Goal: Transaction & Acquisition: Book appointment/travel/reservation

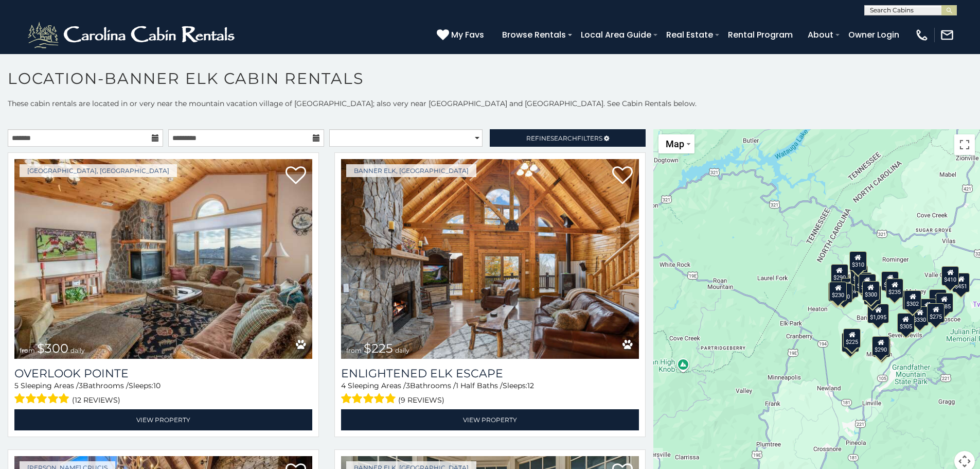
click at [154, 138] on icon at bounding box center [155, 137] width 7 height 7
click at [152, 137] on icon at bounding box center [155, 137] width 7 height 7
click at [63, 136] on input "text" at bounding box center [85, 137] width 155 height 17
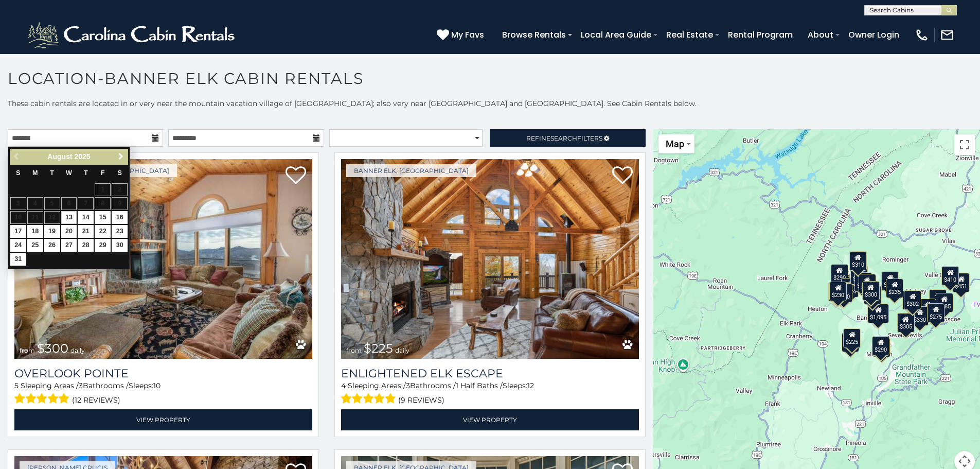
click at [119, 156] on span "Next" at bounding box center [121, 156] width 8 height 8
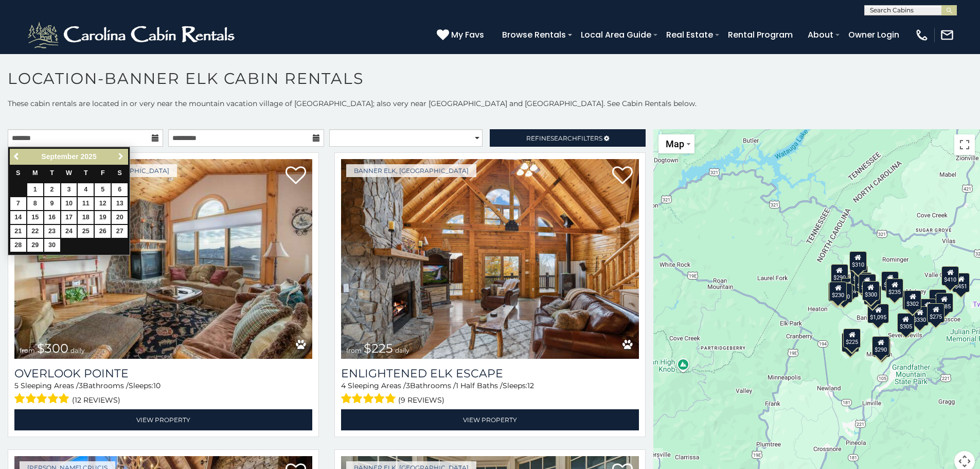
click at [119, 156] on span "Next" at bounding box center [121, 156] width 8 height 8
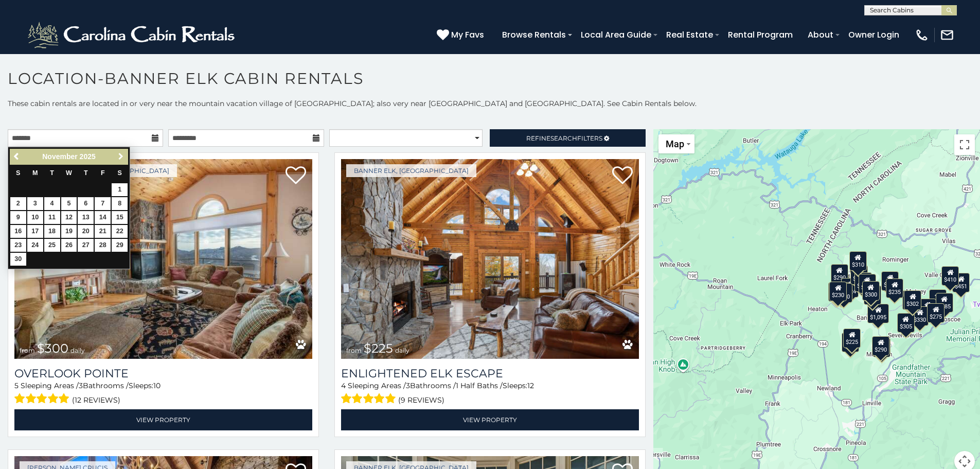
click at [119, 156] on span "Next" at bounding box center [121, 156] width 8 height 8
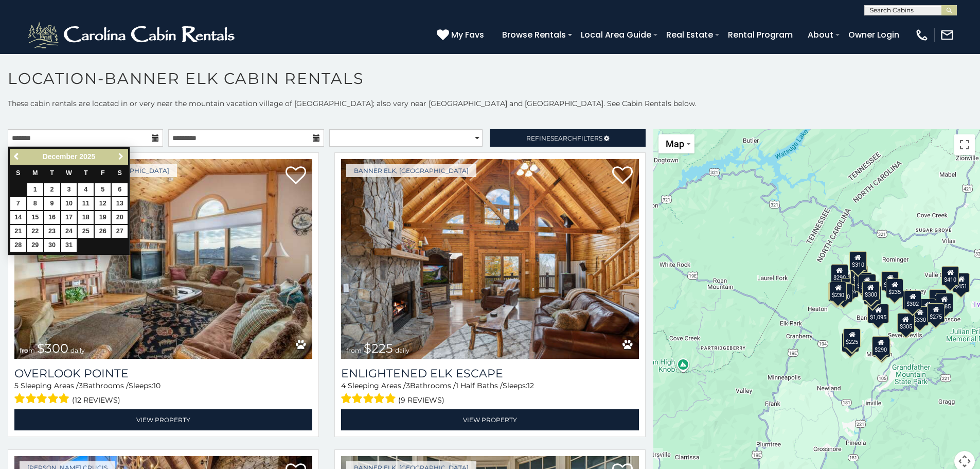
click at [119, 156] on span "Next" at bounding box center [121, 156] width 8 height 8
click at [89, 215] on link "15" at bounding box center [86, 217] width 16 height 13
type input "**********"
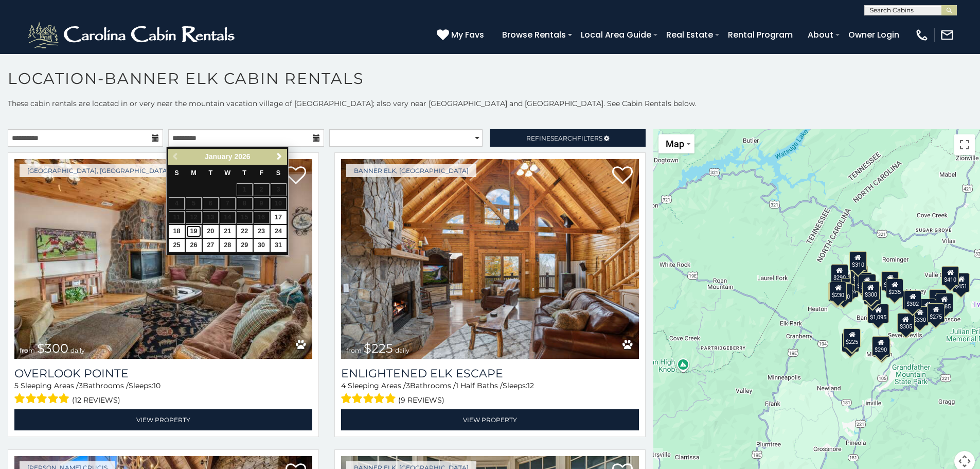
click at [193, 229] on link "19" at bounding box center [194, 231] width 16 height 13
type input "**********"
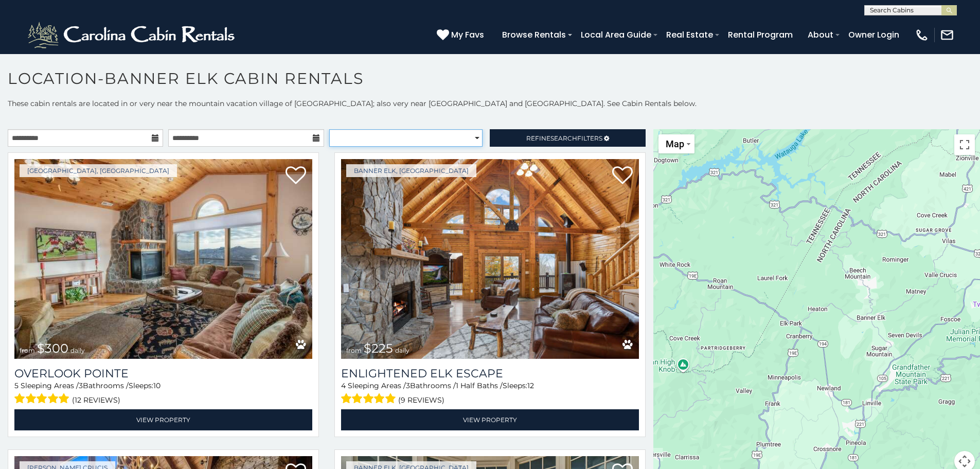
click at [468, 138] on select "**********" at bounding box center [405, 137] width 153 height 17
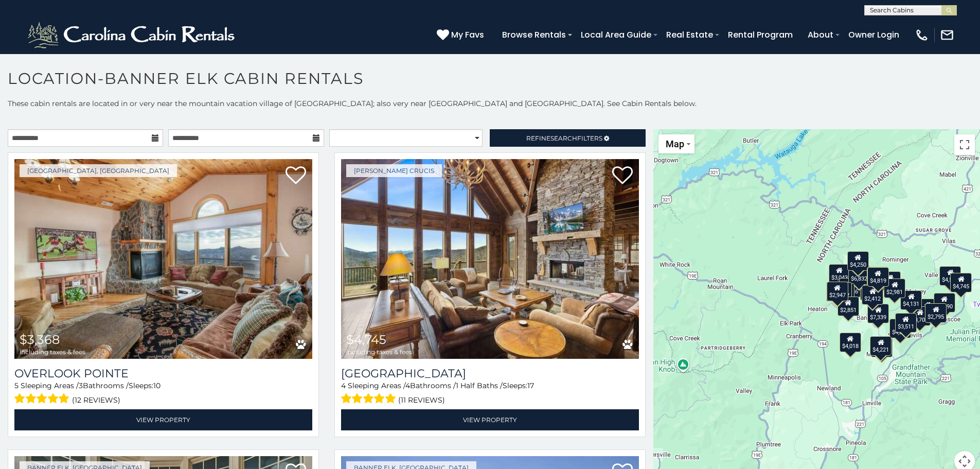
click at [708, 84] on h1 "Location-Banner Elk Cabin Rentals" at bounding box center [490, 83] width 980 height 29
click at [562, 136] on span "Search" at bounding box center [563, 138] width 27 height 8
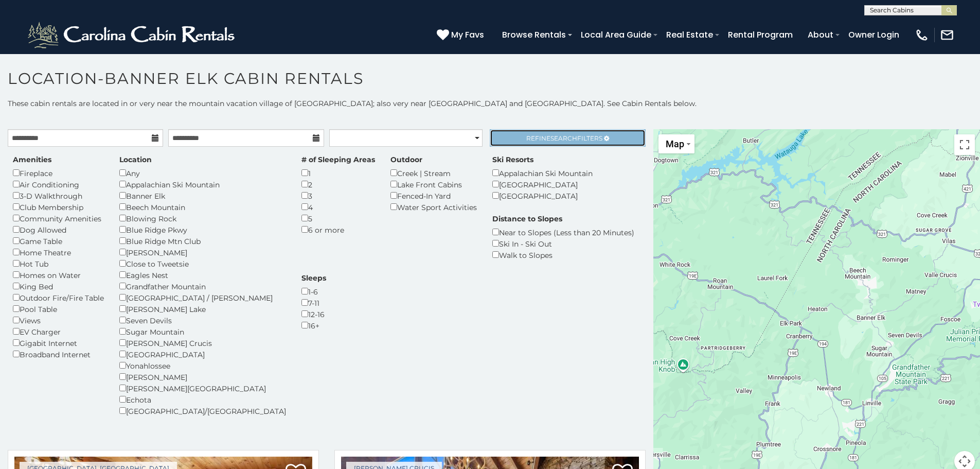
click at [560, 135] on span "Search" at bounding box center [563, 138] width 27 height 8
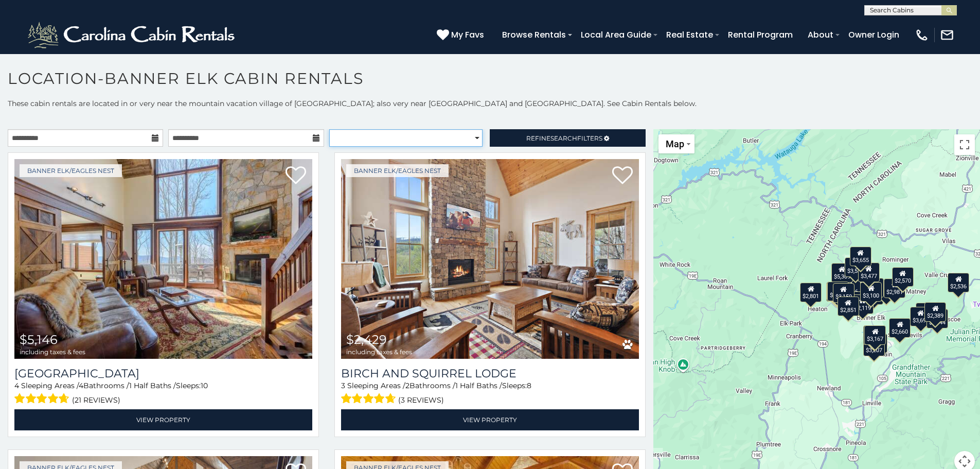
click at [472, 135] on select "**********" at bounding box center [405, 137] width 153 height 17
select select "*********"
click at [329, 129] on select "**********" at bounding box center [405, 137] width 153 height 17
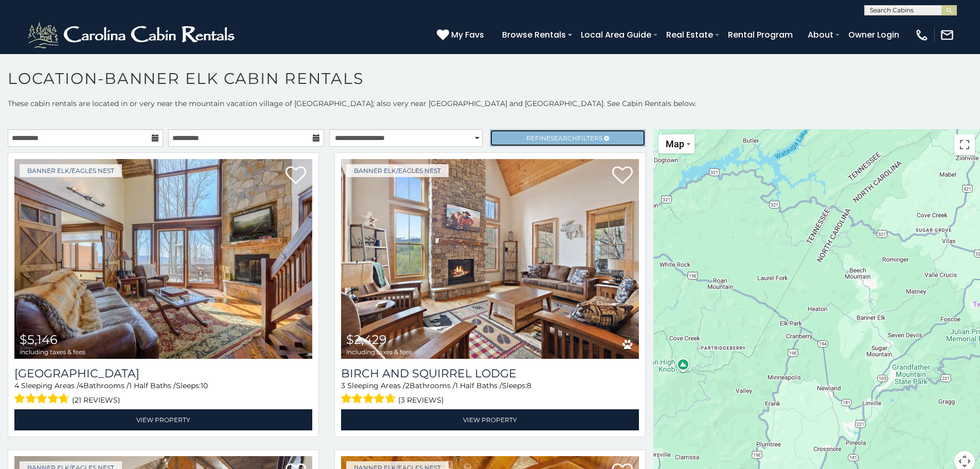
click at [555, 138] on span "Search" at bounding box center [563, 138] width 27 height 8
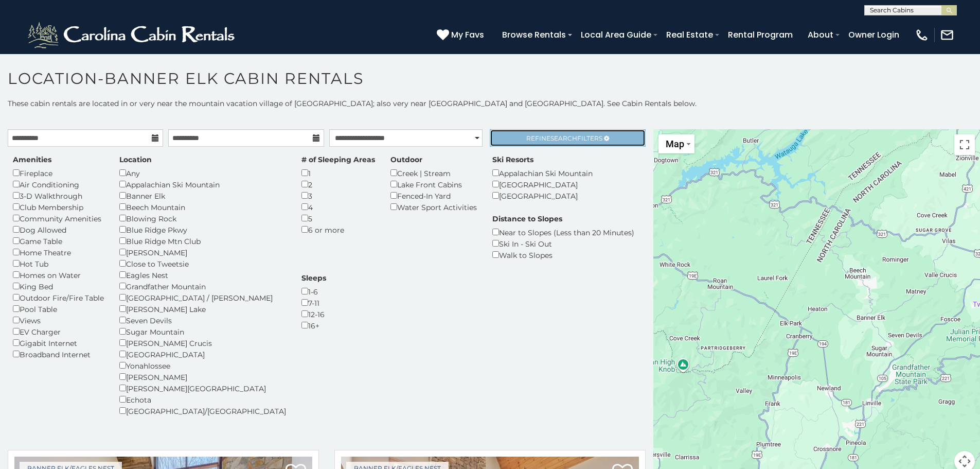
click at [550, 137] on span "Search" at bounding box center [563, 138] width 27 height 8
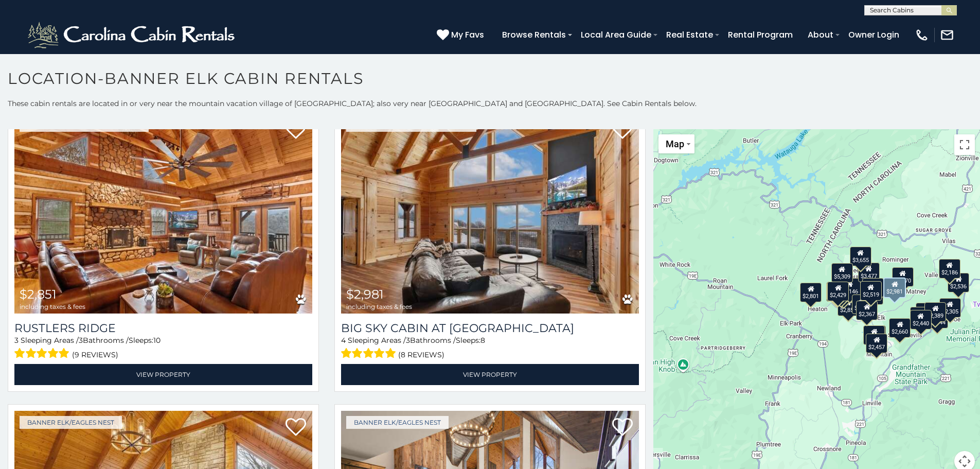
scroll to position [360, 0]
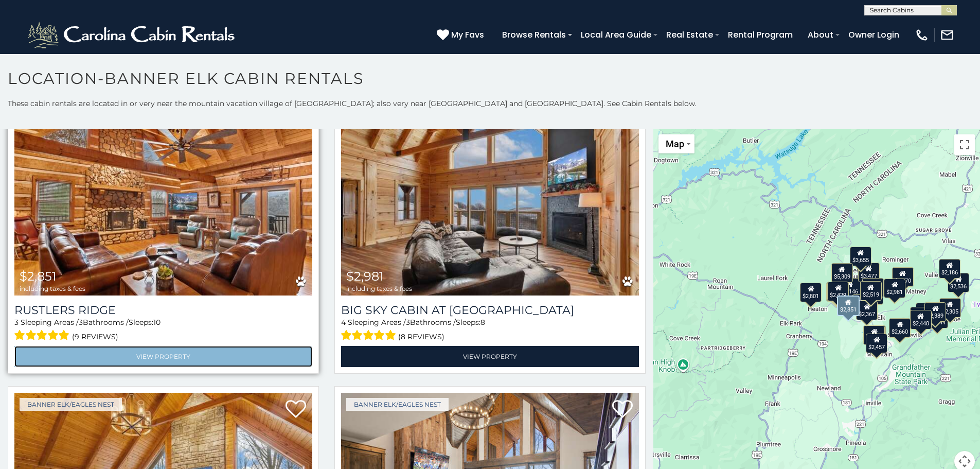
click at [192, 352] on link "View Property" at bounding box center [163, 356] width 298 height 21
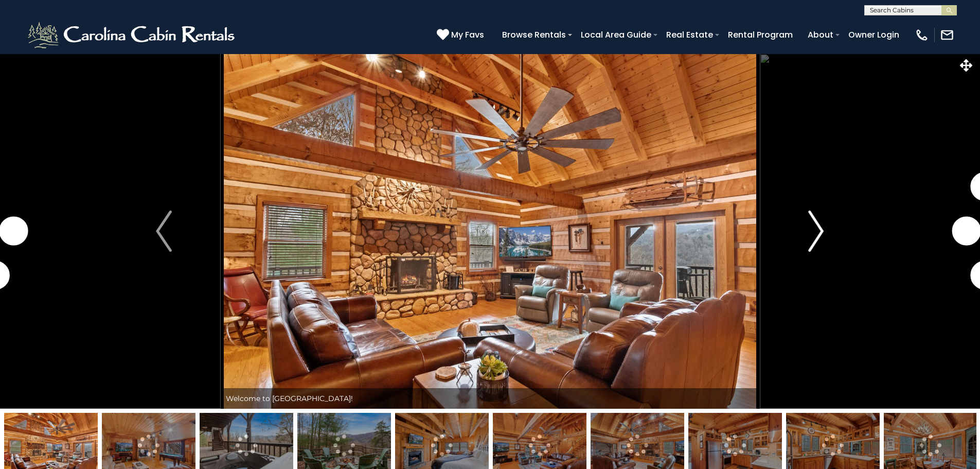
drag, startPoint x: 0, startPoint y: 0, endPoint x: 819, endPoint y: 235, distance: 851.8
click at [819, 235] on img "Next" at bounding box center [815, 230] width 15 height 41
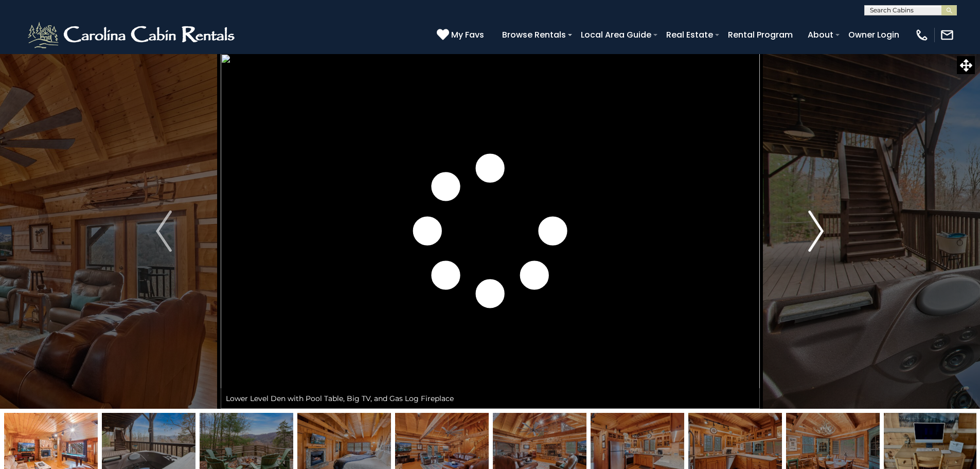
click at [819, 235] on img "Next" at bounding box center [815, 230] width 15 height 41
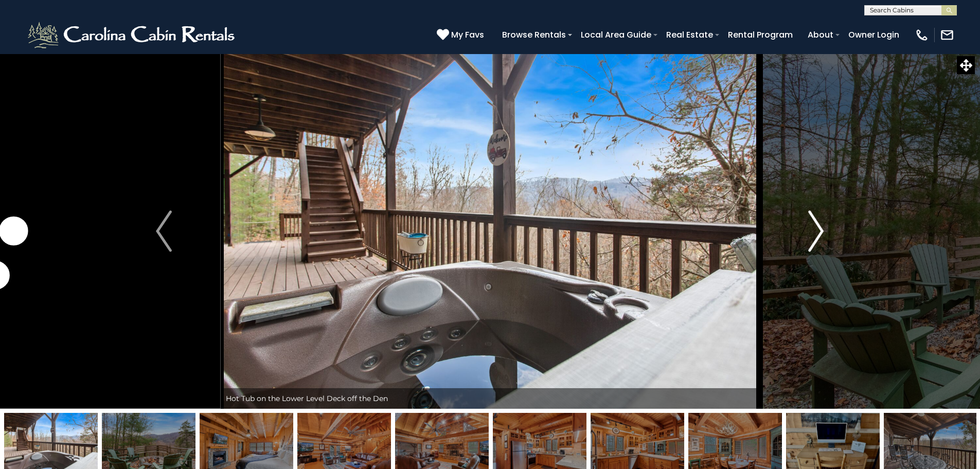
click at [819, 235] on img "Next" at bounding box center [815, 230] width 15 height 41
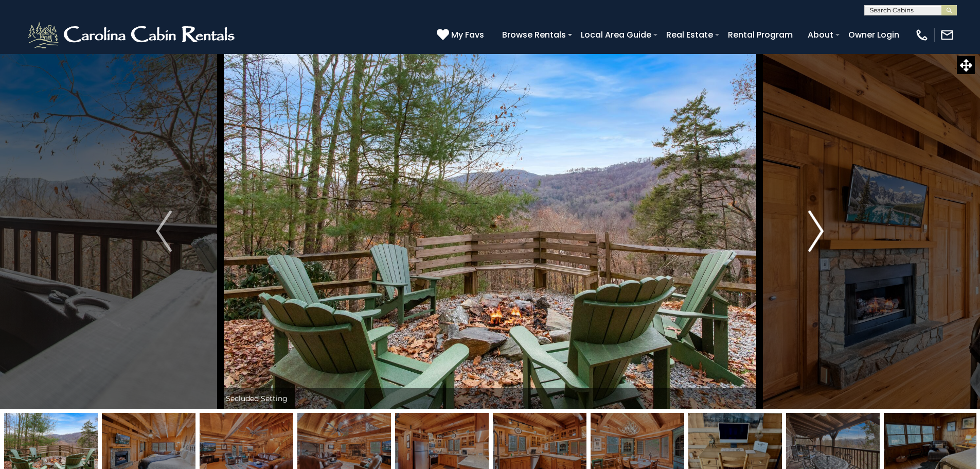
click at [819, 235] on img "Next" at bounding box center [815, 230] width 15 height 41
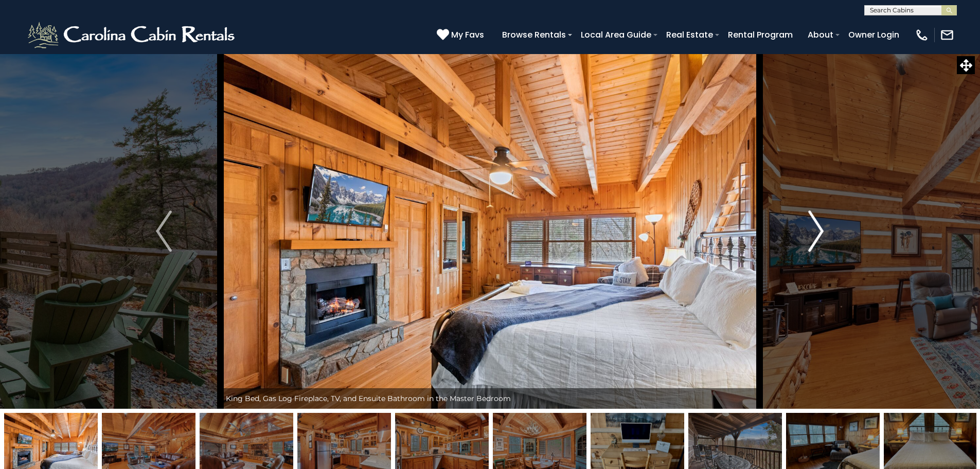
click at [818, 235] on img "Next" at bounding box center [815, 230] width 15 height 41
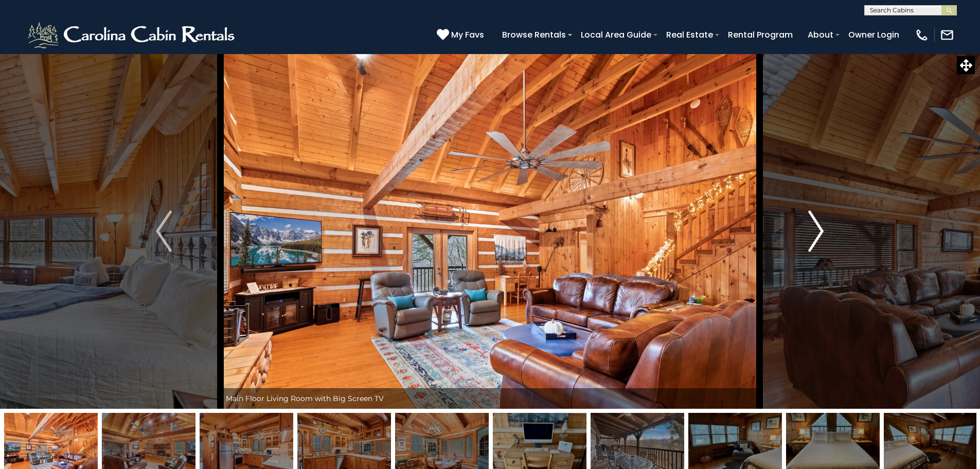
click at [818, 235] on img "Next" at bounding box center [815, 230] width 15 height 41
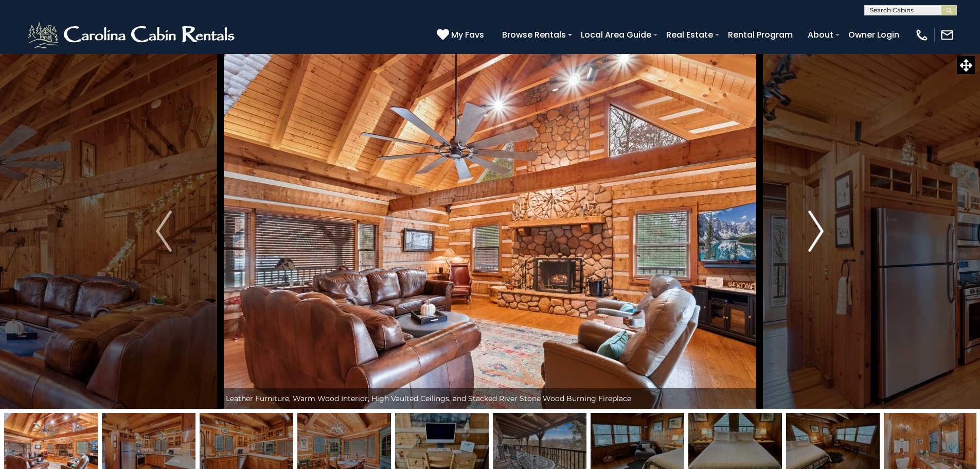
click at [818, 235] on img "Next" at bounding box center [815, 230] width 15 height 41
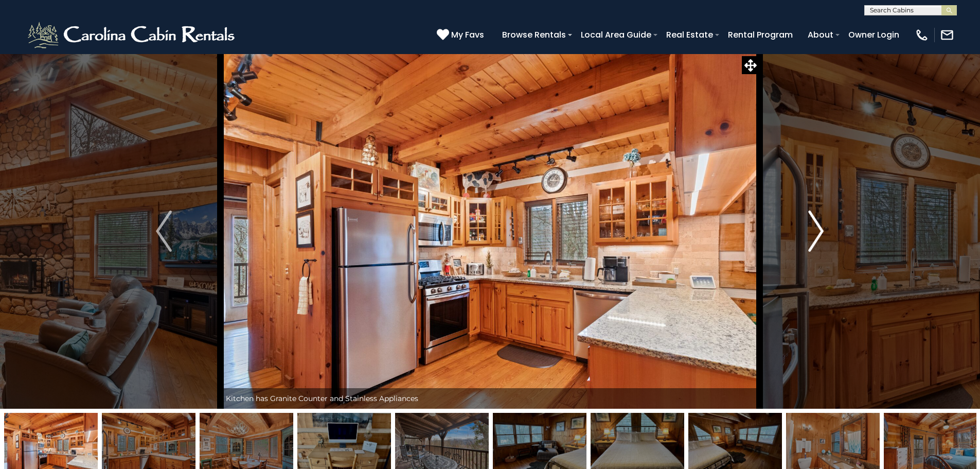
click at [818, 235] on img "Next" at bounding box center [815, 230] width 15 height 41
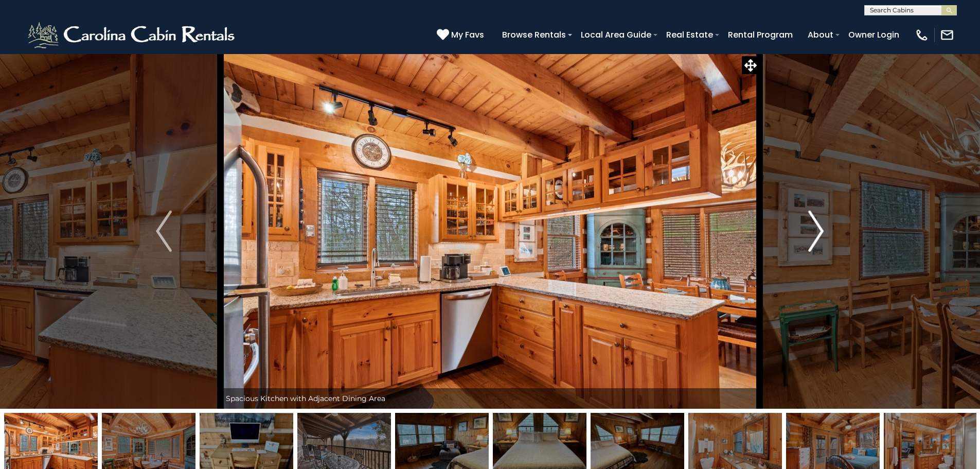
click at [818, 235] on img "Next" at bounding box center [815, 230] width 15 height 41
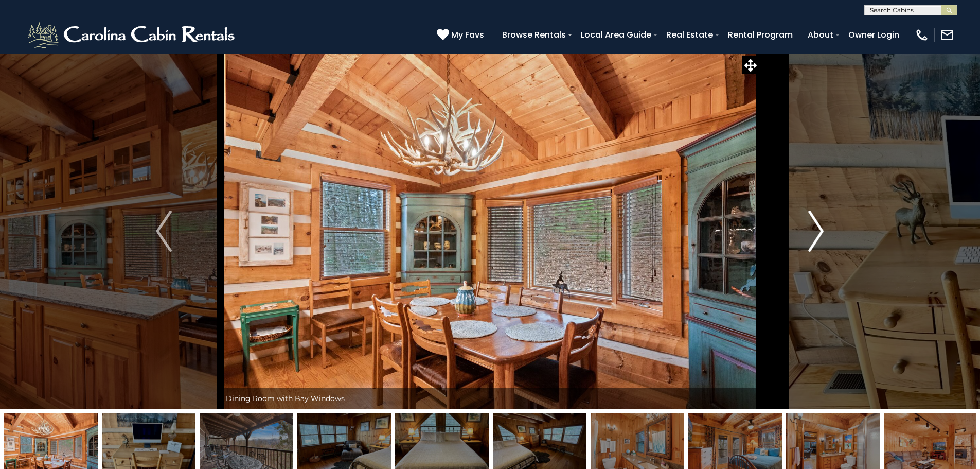
click at [818, 235] on img "Next" at bounding box center [815, 230] width 15 height 41
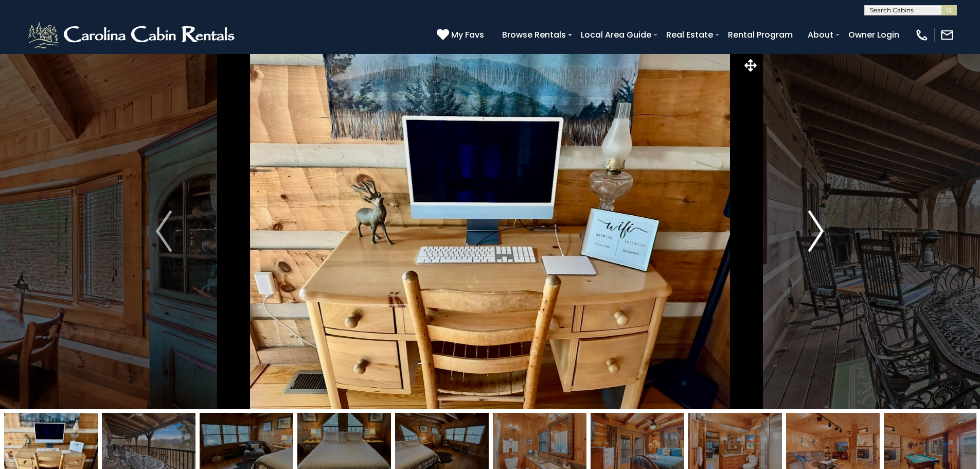
click at [818, 235] on img "Next" at bounding box center [815, 230] width 15 height 41
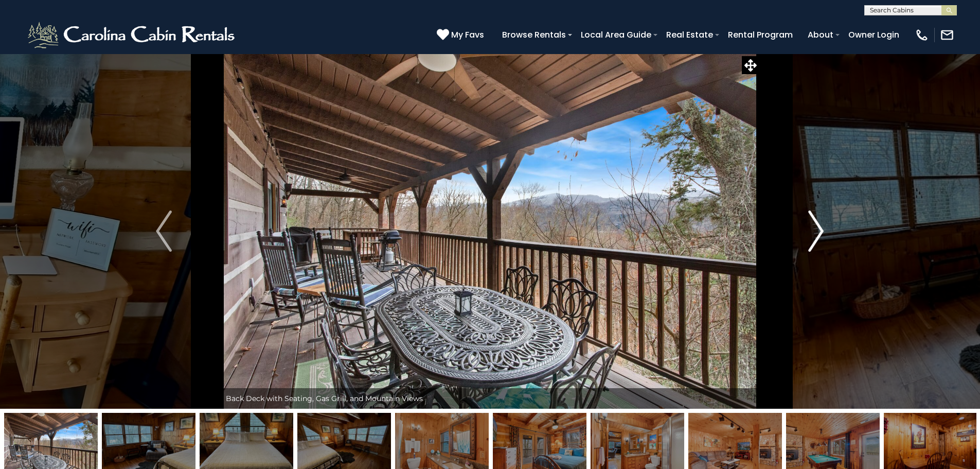
click at [818, 235] on img "Next" at bounding box center [815, 230] width 15 height 41
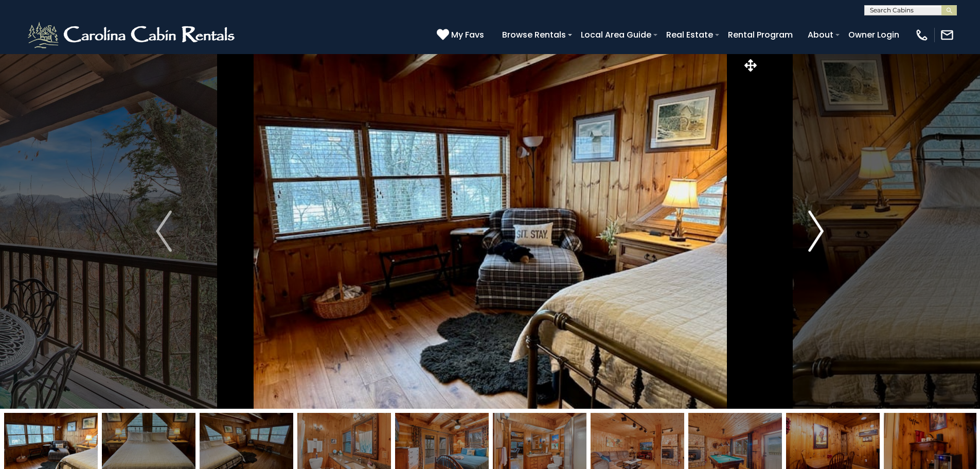
click at [818, 235] on img "Next" at bounding box center [815, 230] width 15 height 41
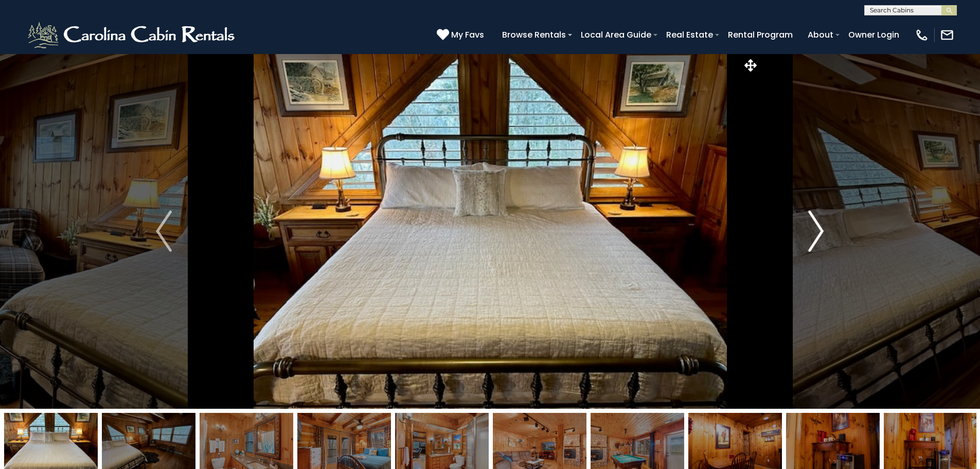
click at [818, 235] on img "Next" at bounding box center [815, 230] width 15 height 41
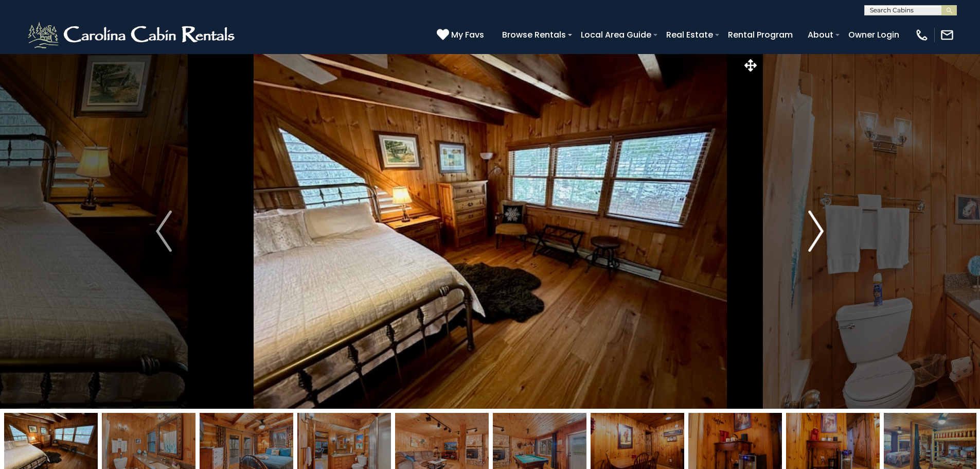
click at [818, 235] on img "Next" at bounding box center [815, 230] width 15 height 41
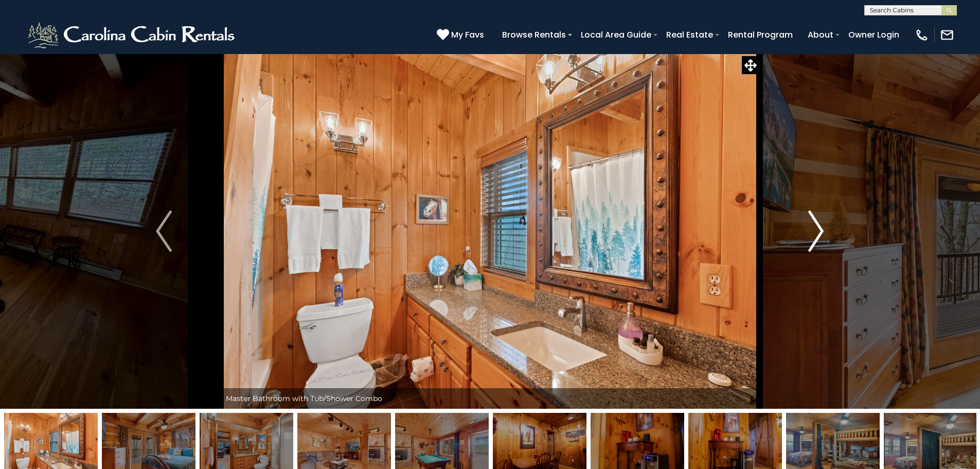
click at [818, 235] on img "Next" at bounding box center [815, 230] width 15 height 41
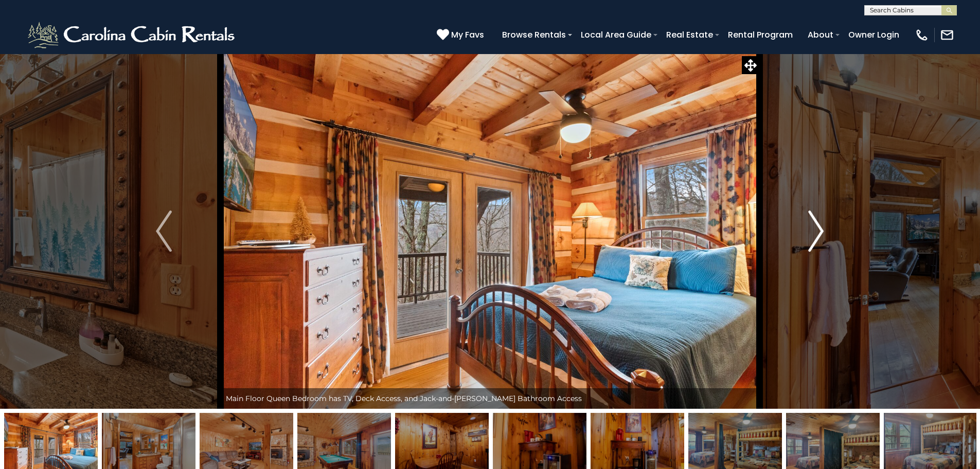
click at [818, 235] on img "Next" at bounding box center [815, 230] width 15 height 41
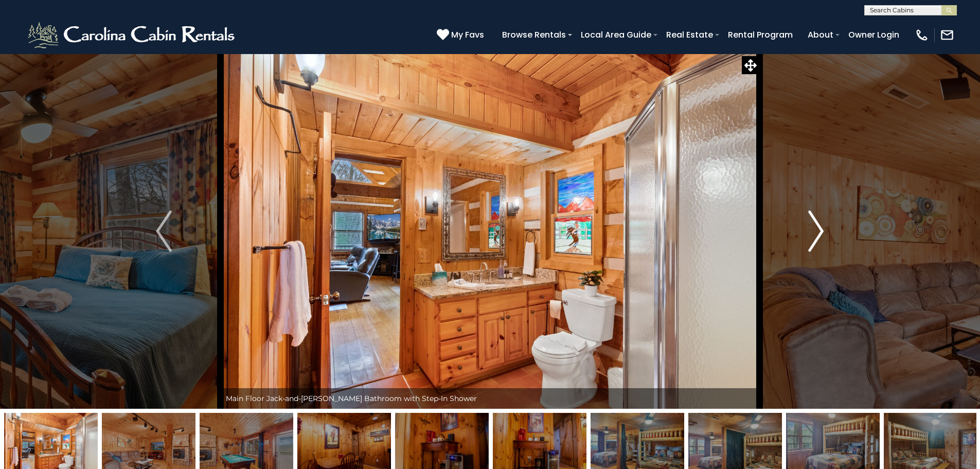
click at [818, 235] on img "Next" at bounding box center [815, 230] width 15 height 41
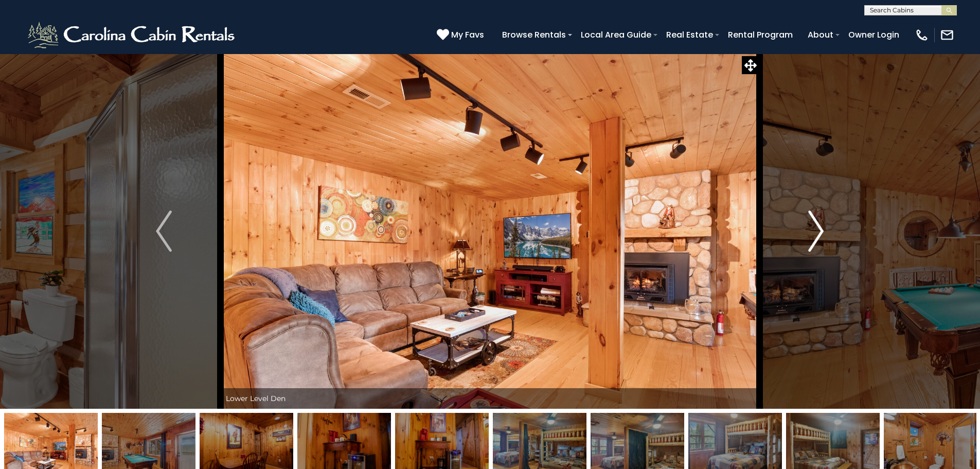
click at [818, 235] on img "Next" at bounding box center [815, 230] width 15 height 41
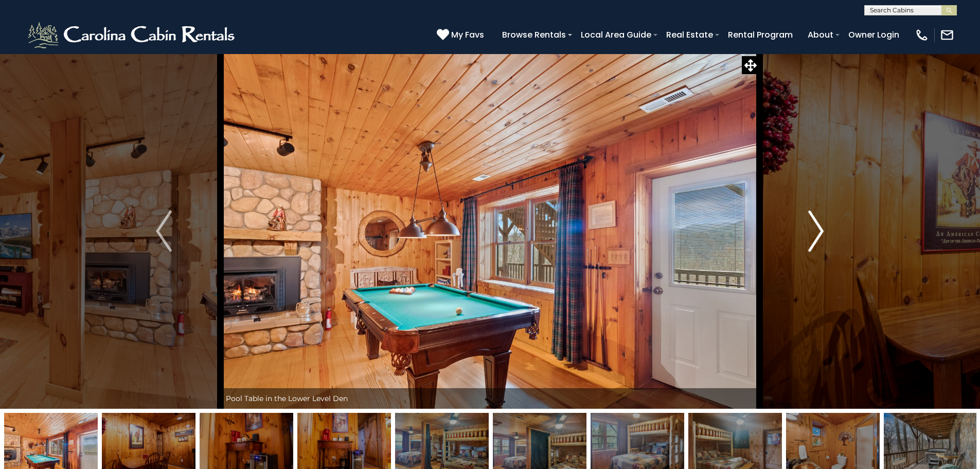
click at [818, 235] on img "Next" at bounding box center [815, 230] width 15 height 41
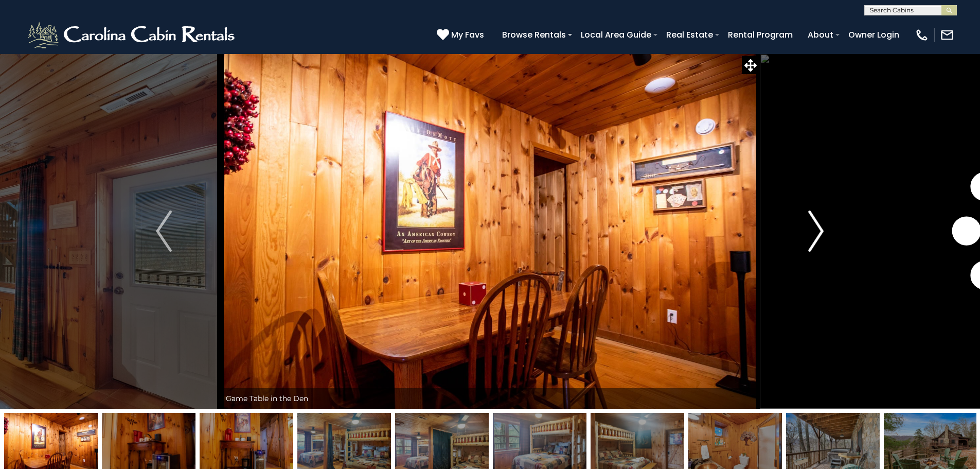
click at [818, 235] on img "Next" at bounding box center [815, 230] width 15 height 41
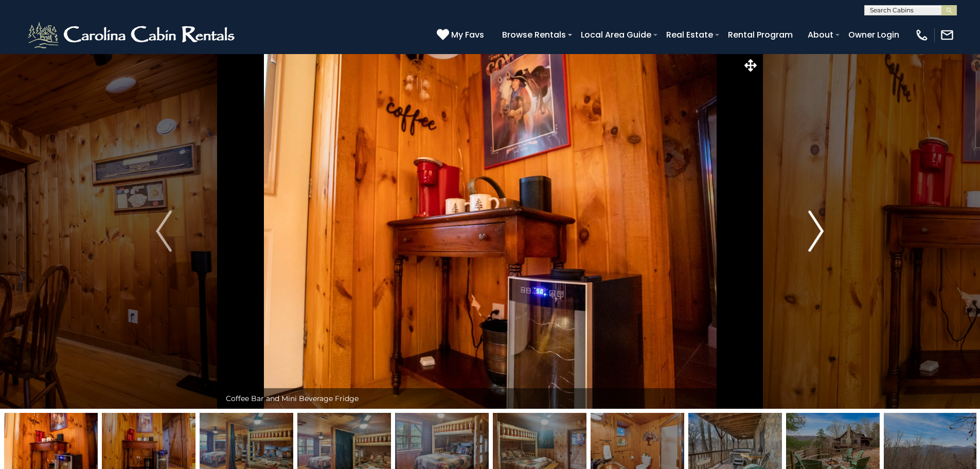
click at [818, 235] on img "Next" at bounding box center [815, 230] width 15 height 41
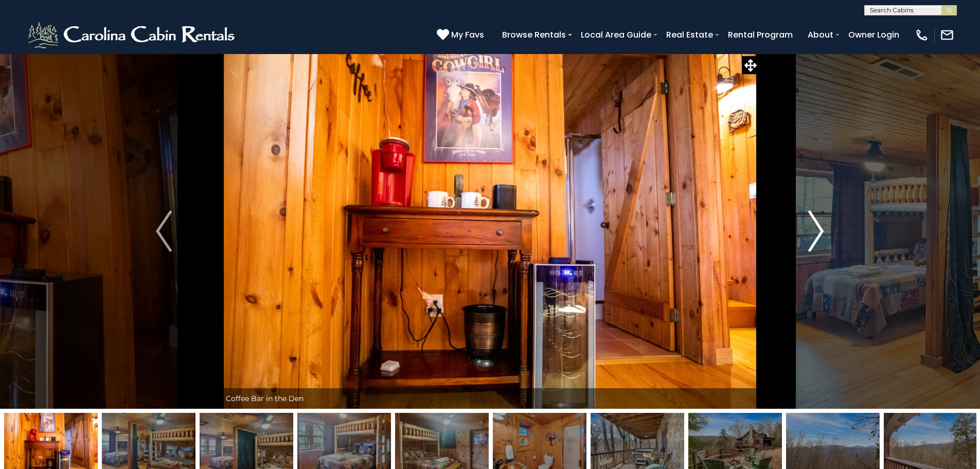
click at [818, 235] on img "Next" at bounding box center [815, 230] width 15 height 41
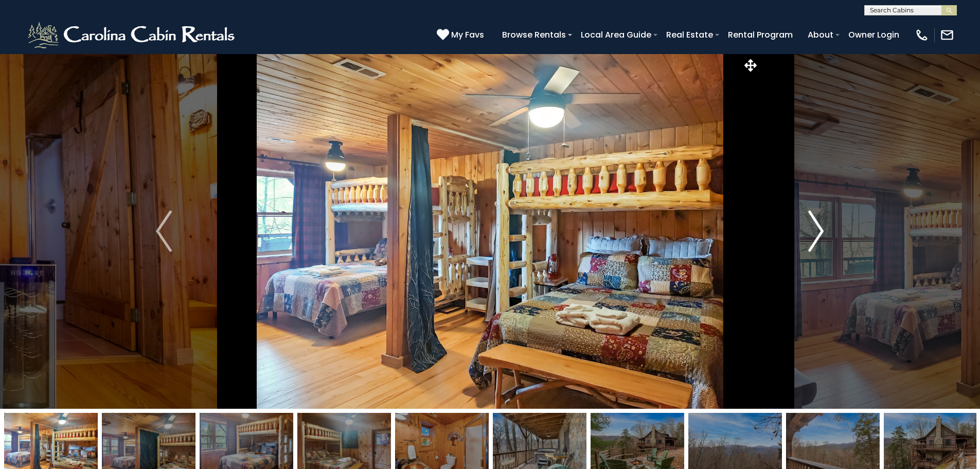
click at [818, 235] on img "Next" at bounding box center [815, 230] width 15 height 41
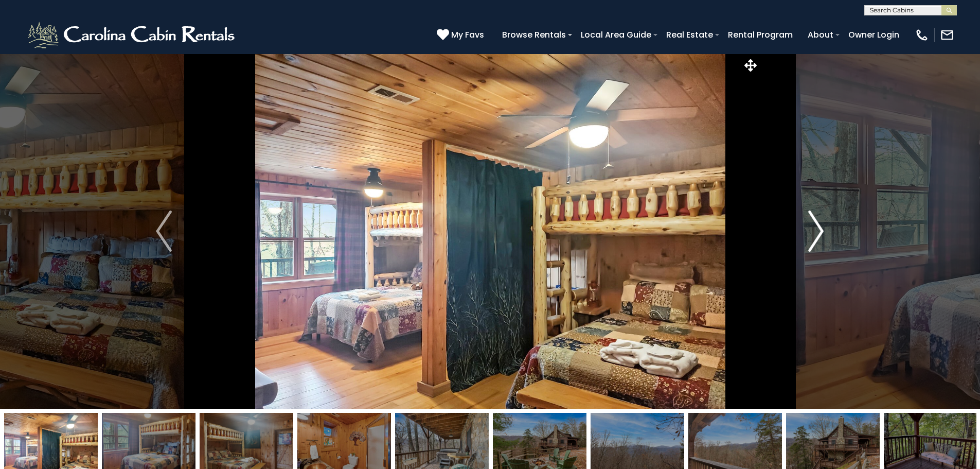
click at [818, 235] on img "Next" at bounding box center [815, 230] width 15 height 41
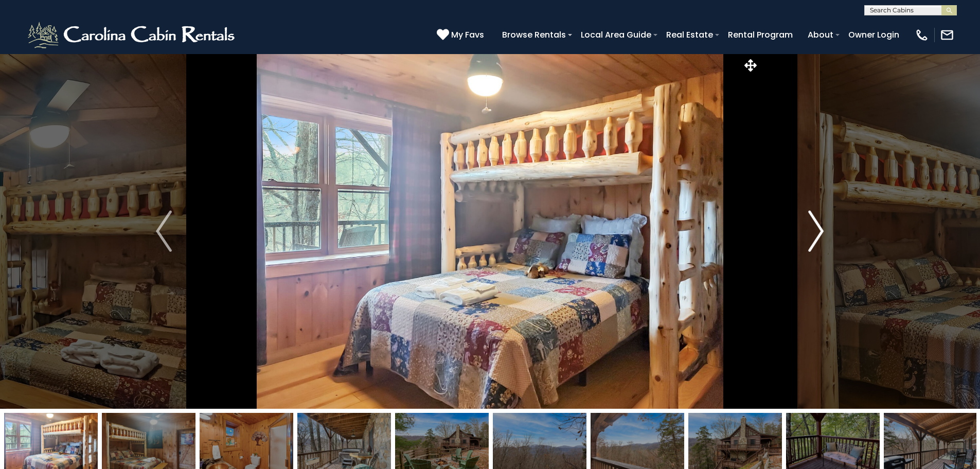
click at [818, 235] on img "Next" at bounding box center [815, 230] width 15 height 41
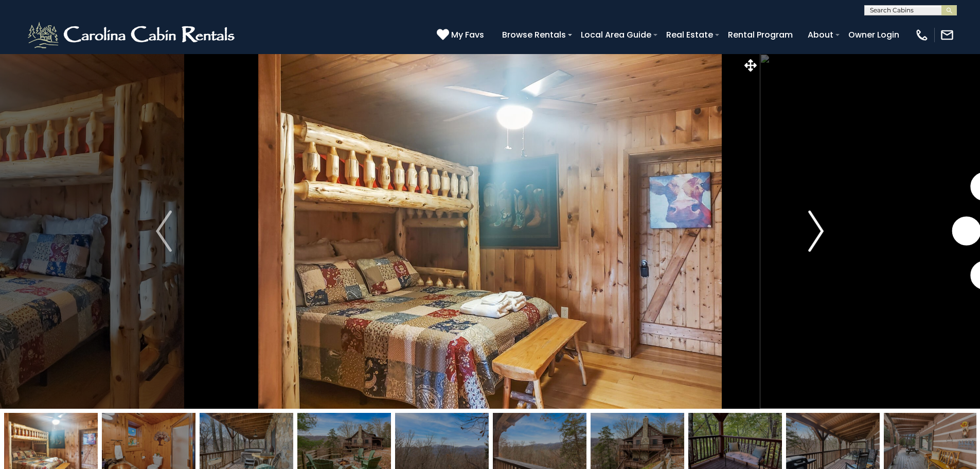
click at [818, 235] on img "Next" at bounding box center [815, 230] width 15 height 41
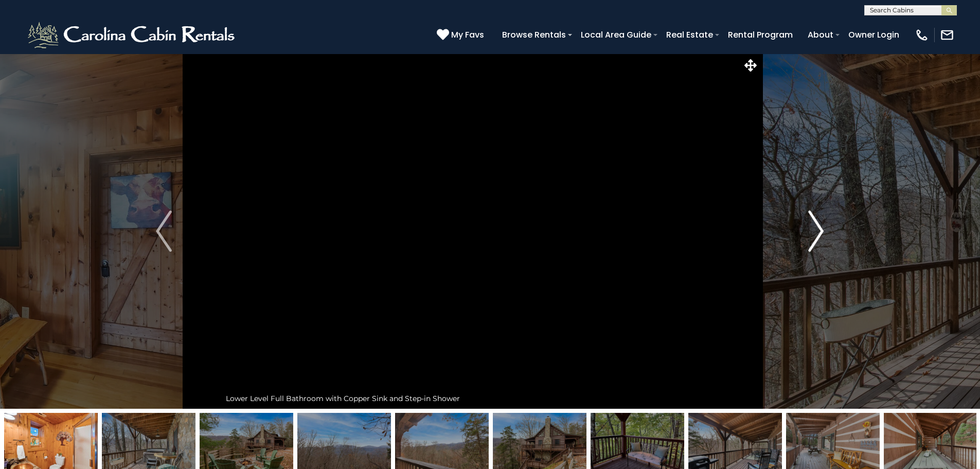
click at [818, 235] on img "Next" at bounding box center [815, 230] width 15 height 41
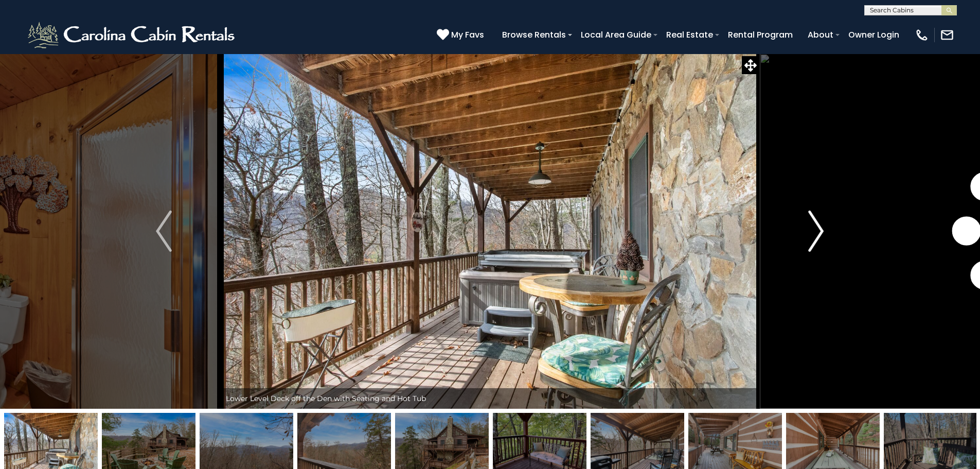
click at [818, 235] on img "Next" at bounding box center [815, 230] width 15 height 41
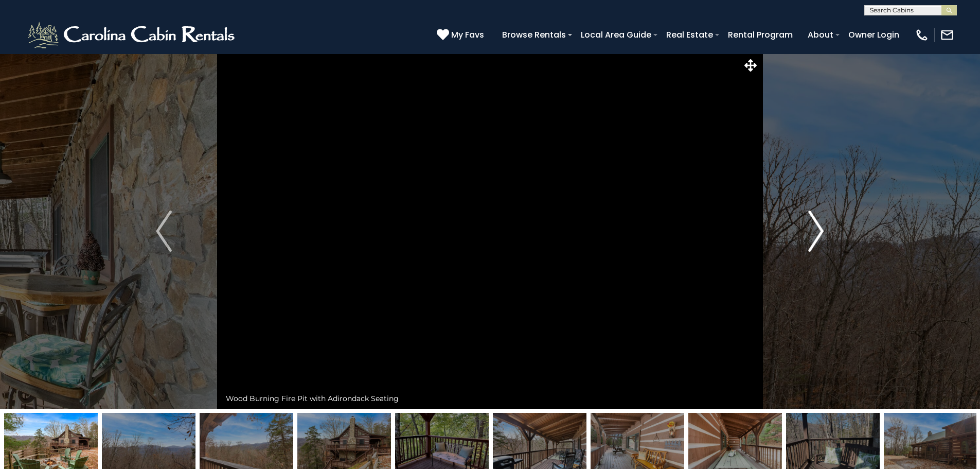
click at [818, 235] on img "Next" at bounding box center [815, 230] width 15 height 41
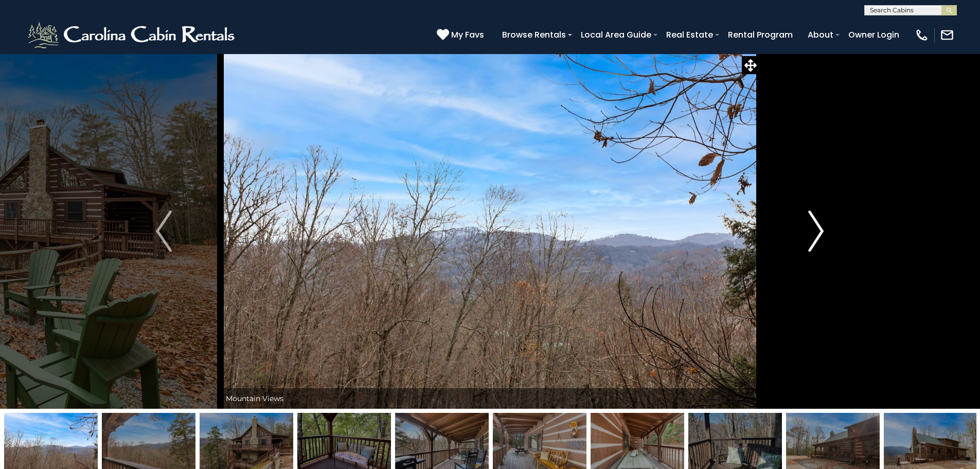
click at [818, 235] on img "Next" at bounding box center [815, 230] width 15 height 41
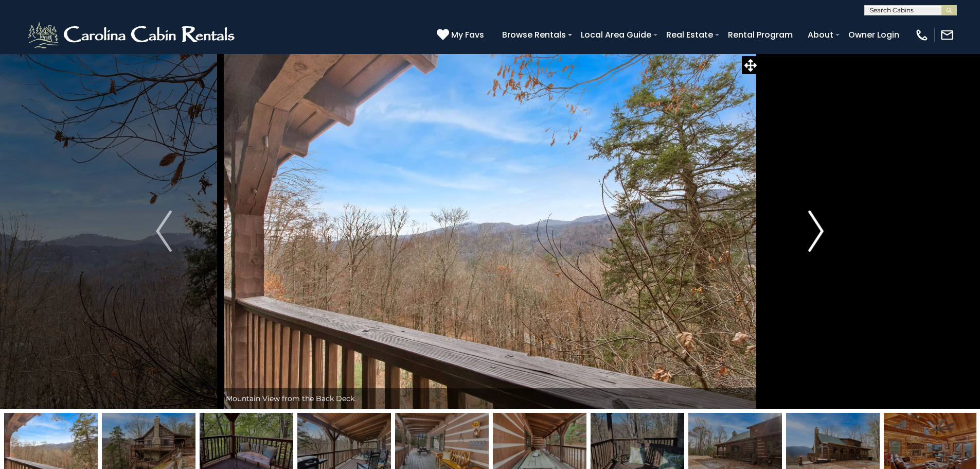
click at [818, 235] on img "Next" at bounding box center [815, 230] width 15 height 41
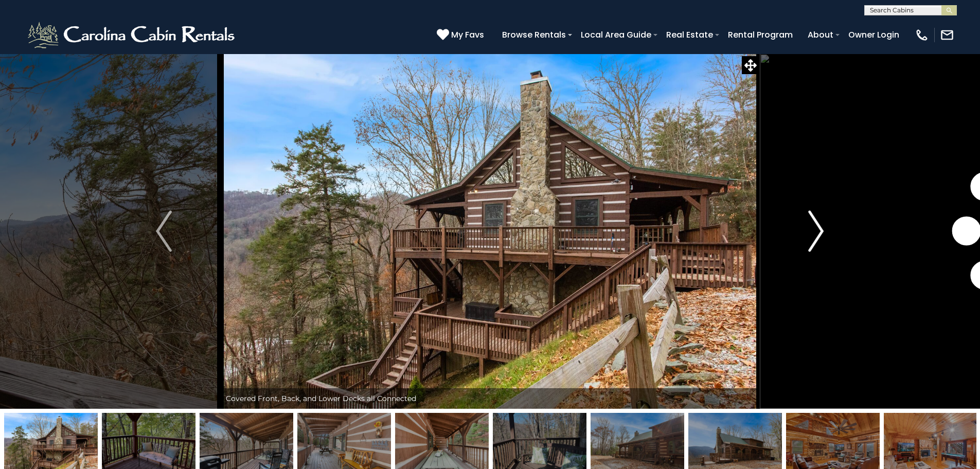
click at [818, 235] on img "Next" at bounding box center [815, 230] width 15 height 41
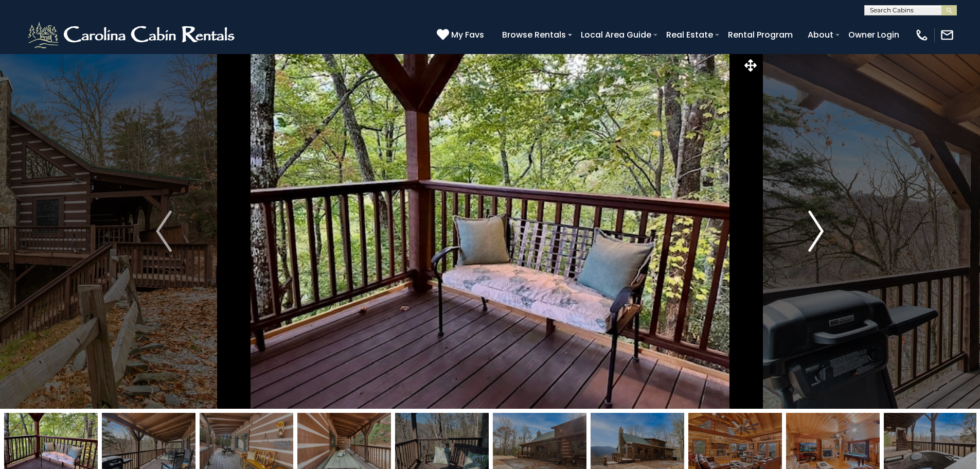
click at [813, 235] on img "Next" at bounding box center [815, 230] width 15 height 41
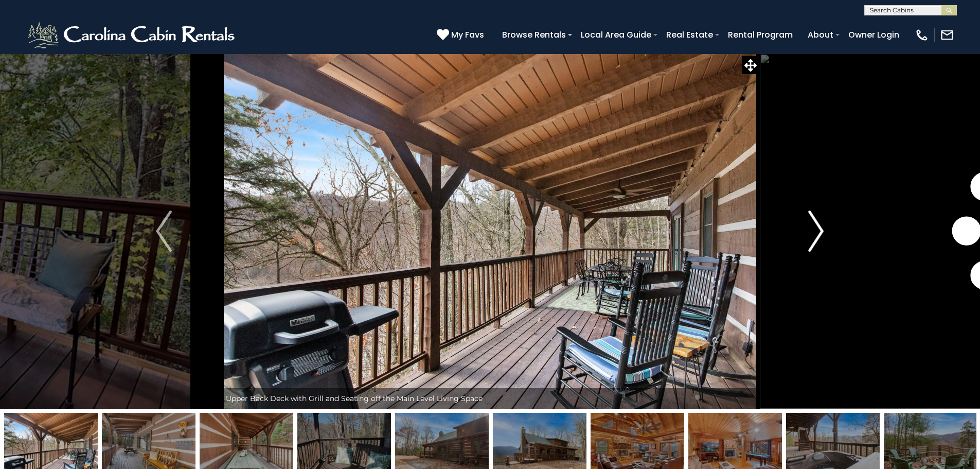
click at [813, 235] on img "Next" at bounding box center [815, 230] width 15 height 41
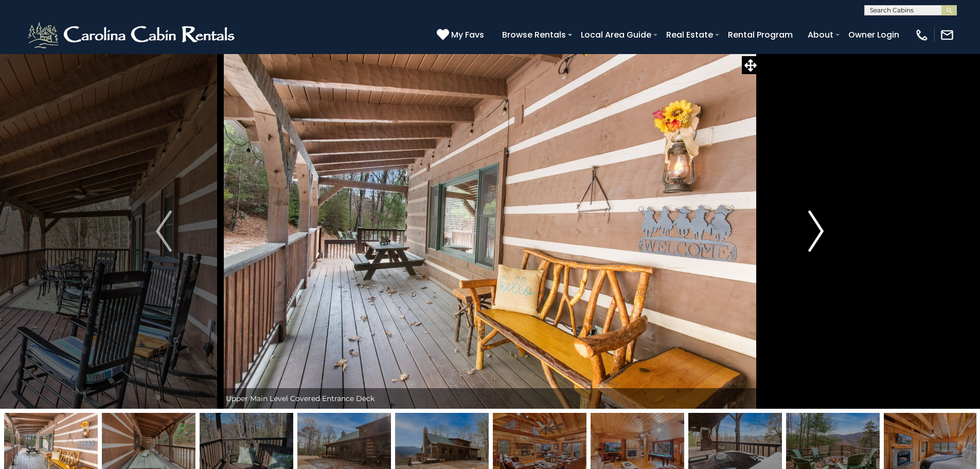
click at [813, 235] on img "Next" at bounding box center [815, 230] width 15 height 41
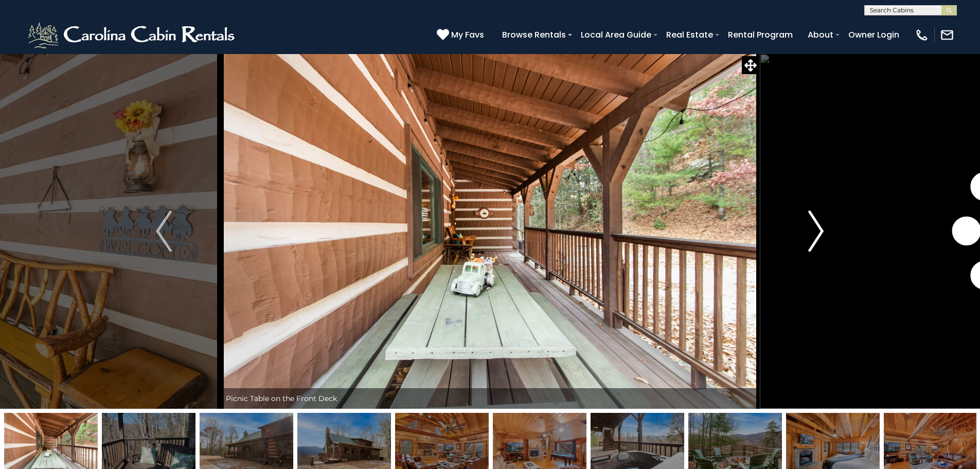
click at [813, 235] on img "Next" at bounding box center [815, 230] width 15 height 41
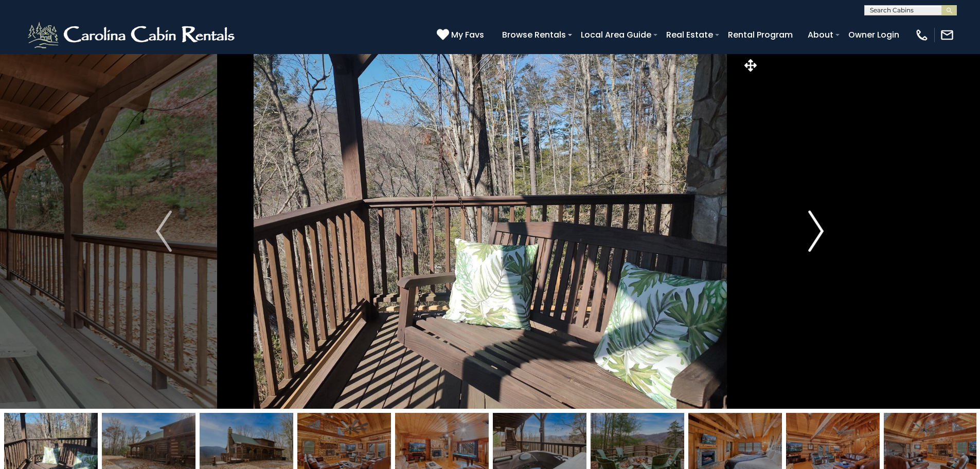
click at [813, 235] on img "Next" at bounding box center [815, 230] width 15 height 41
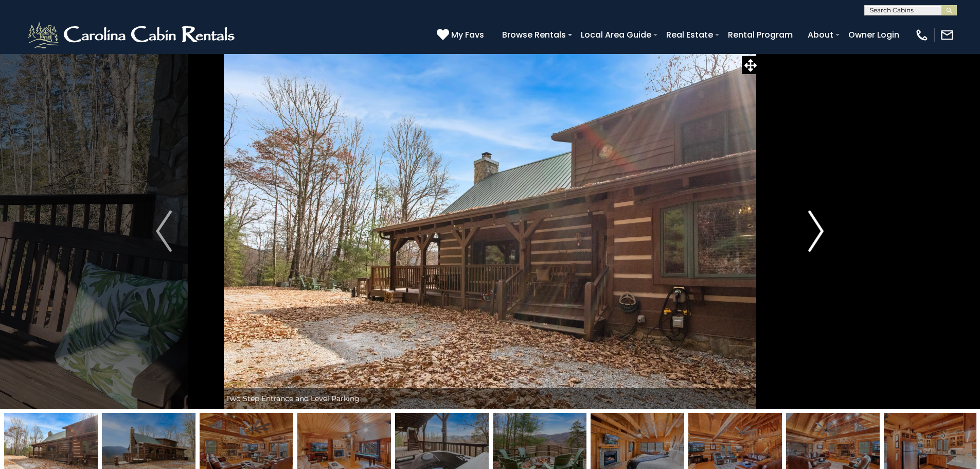
click at [813, 235] on img "Next" at bounding box center [815, 230] width 15 height 41
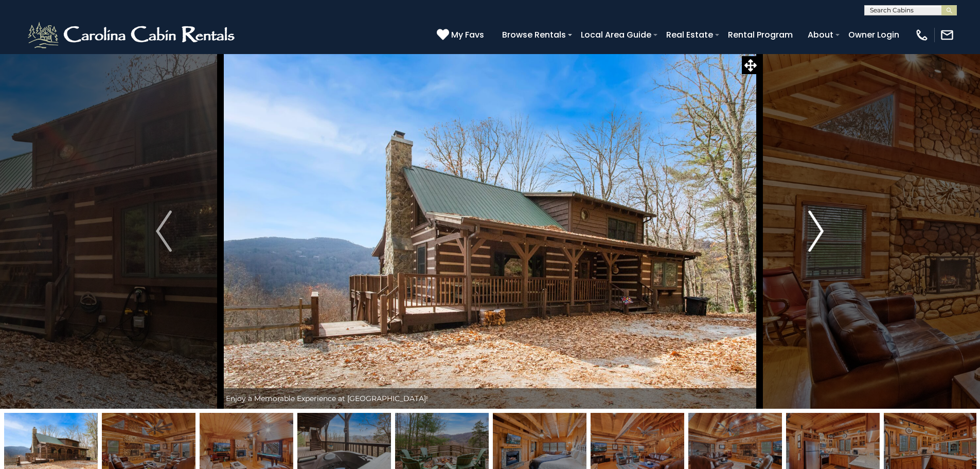
click at [813, 235] on img "Next" at bounding box center [815, 230] width 15 height 41
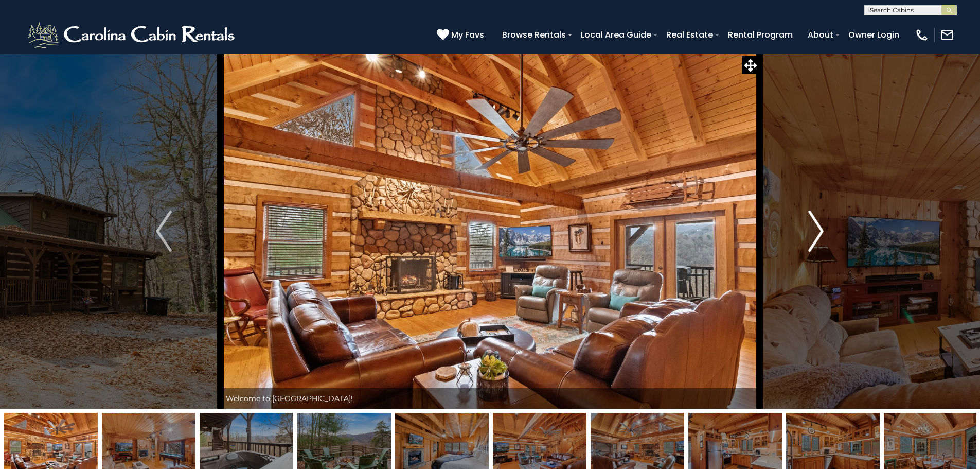
click at [813, 235] on img "Next" at bounding box center [815, 230] width 15 height 41
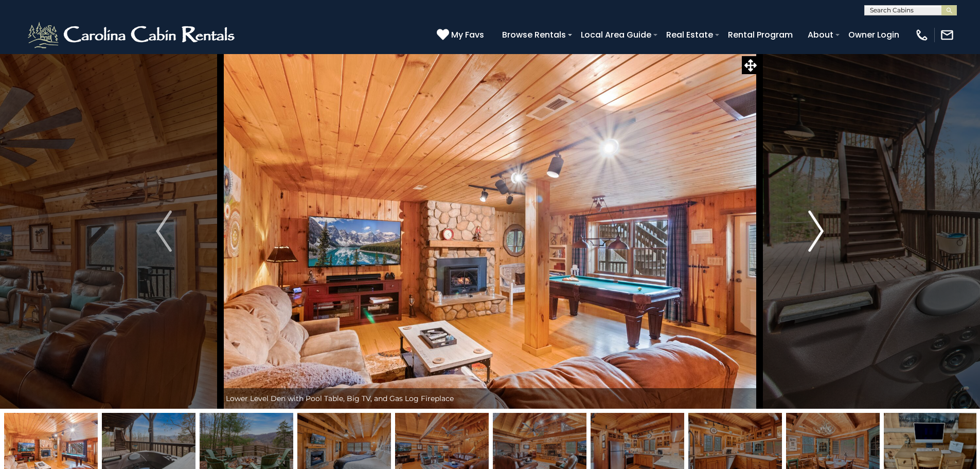
click at [813, 235] on img "Next" at bounding box center [815, 230] width 15 height 41
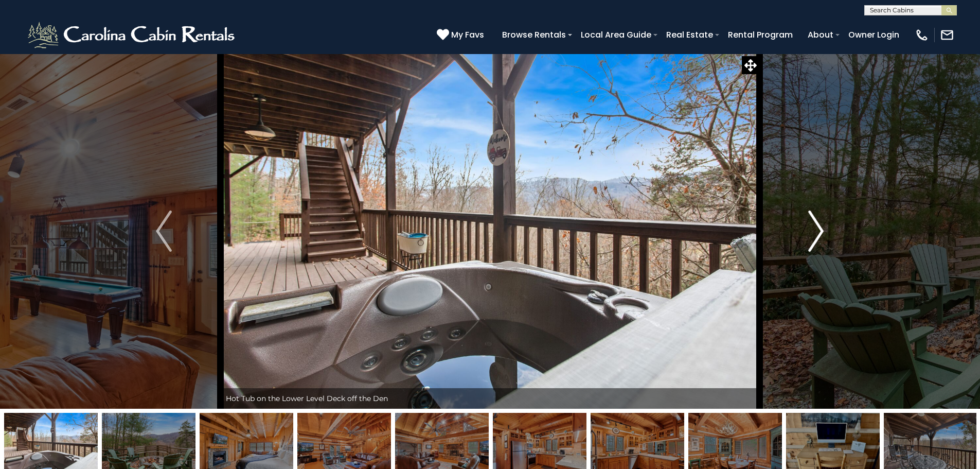
click at [813, 235] on img "Next" at bounding box center [815, 230] width 15 height 41
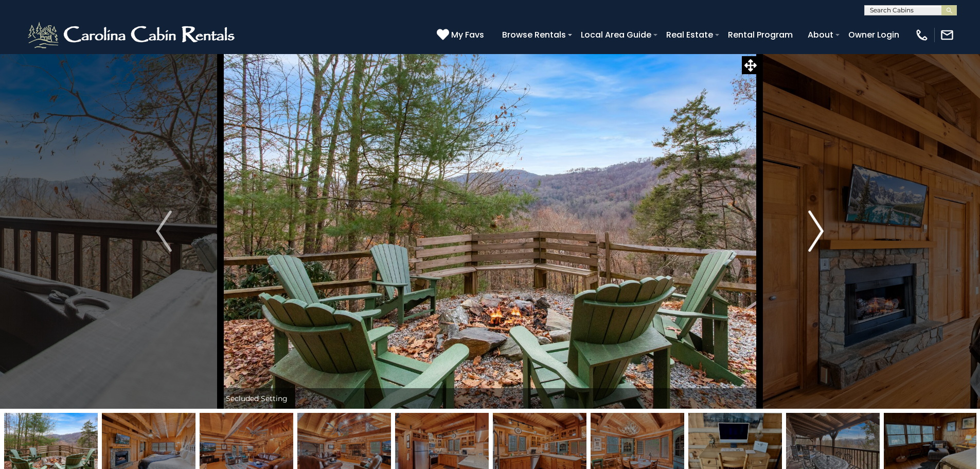
click at [813, 235] on img "Next" at bounding box center [815, 230] width 15 height 41
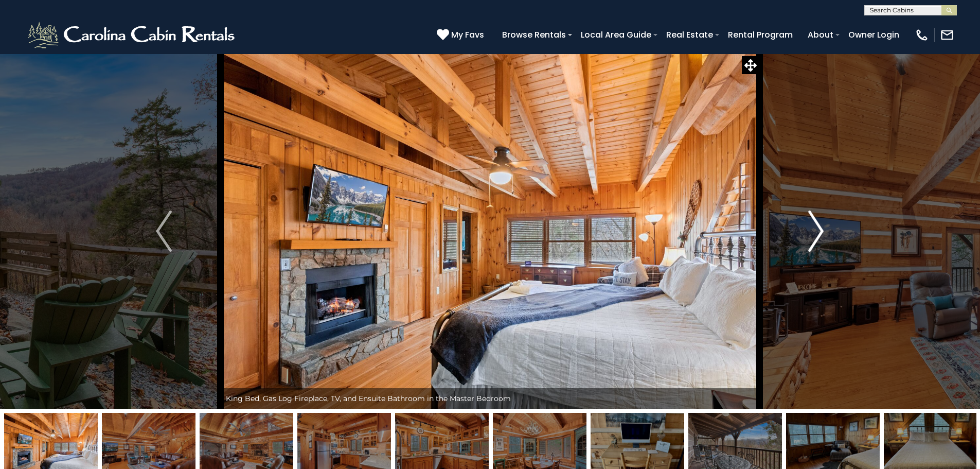
click at [813, 235] on img "Next" at bounding box center [815, 230] width 15 height 41
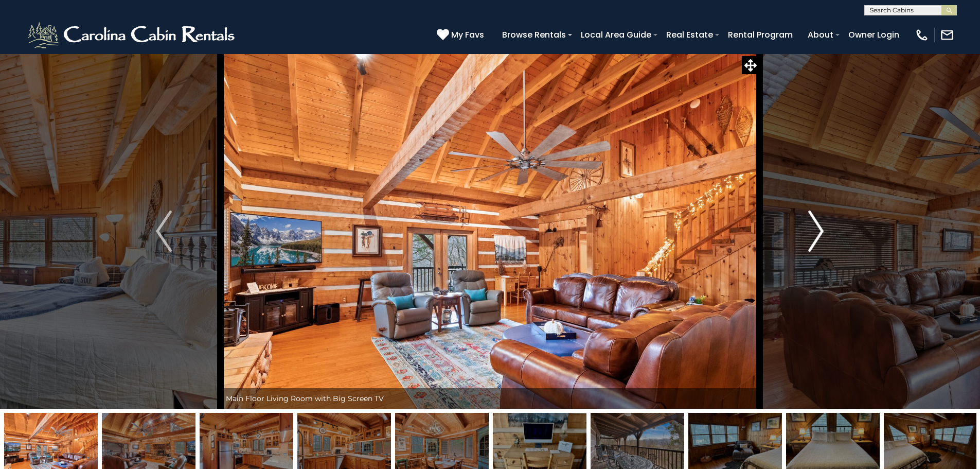
click at [813, 235] on img "Next" at bounding box center [815, 230] width 15 height 41
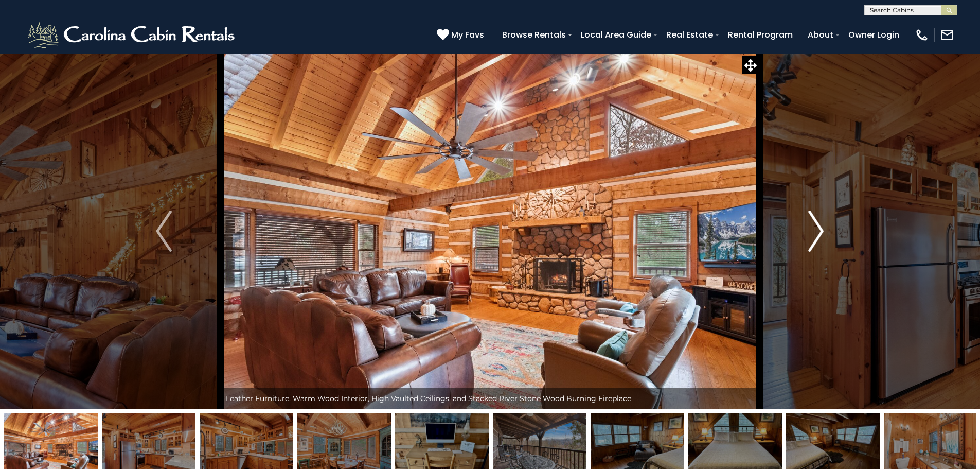
click at [813, 235] on img "Next" at bounding box center [815, 230] width 15 height 41
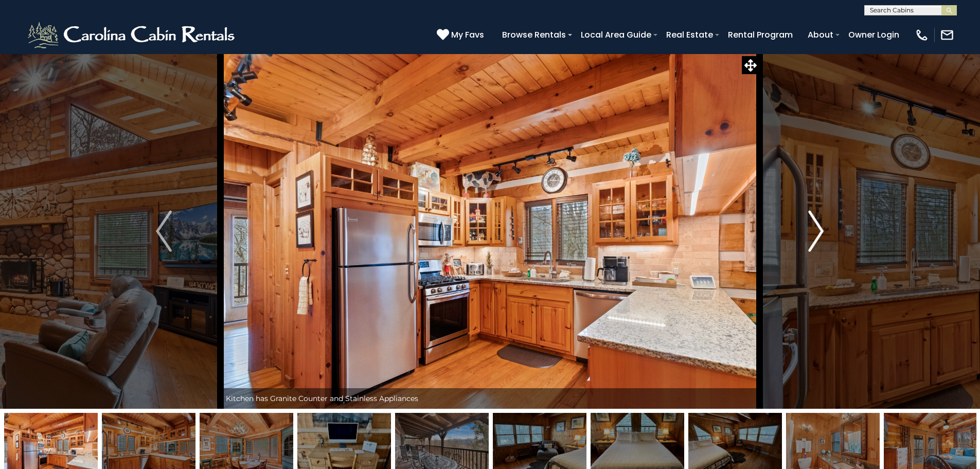
click at [813, 235] on img "Next" at bounding box center [815, 230] width 15 height 41
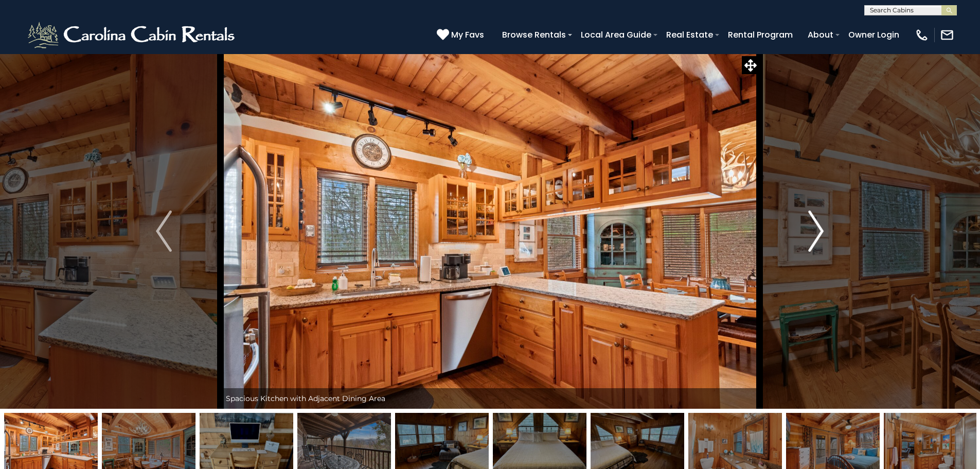
click at [813, 235] on img "Next" at bounding box center [815, 230] width 15 height 41
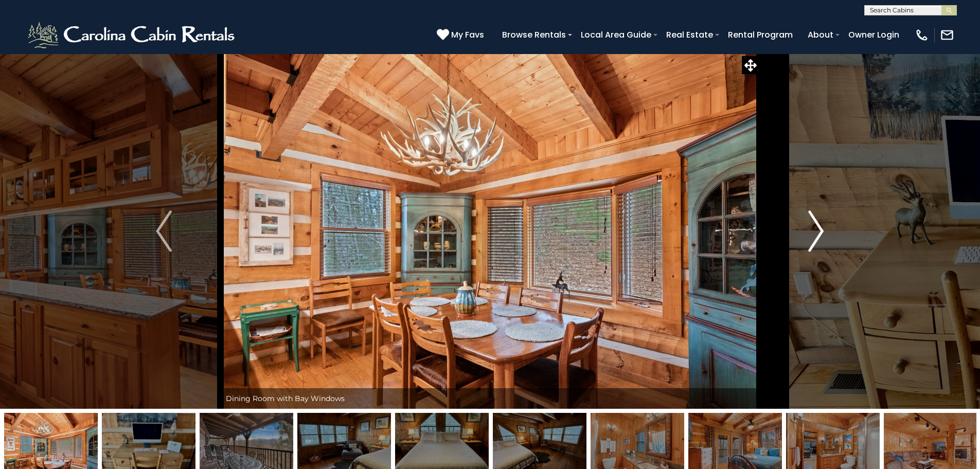
click at [813, 235] on img "Next" at bounding box center [815, 230] width 15 height 41
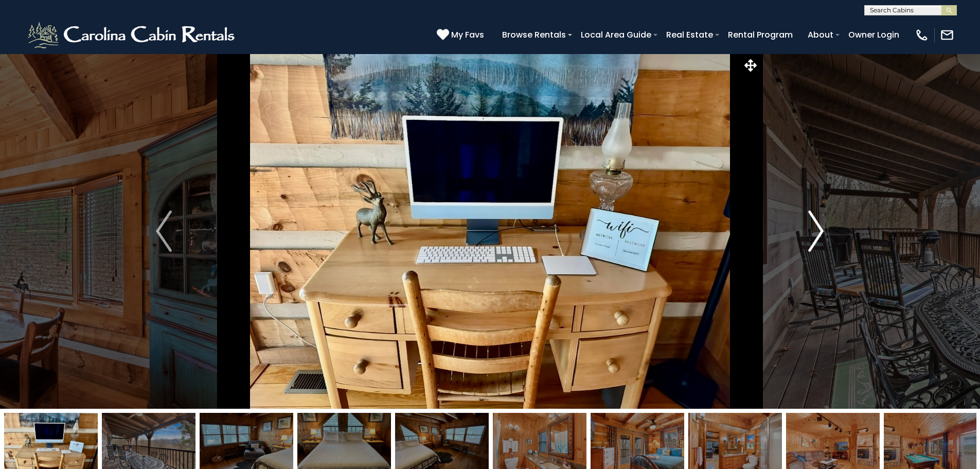
click at [813, 235] on img "Next" at bounding box center [815, 230] width 15 height 41
